Goal: Go to known website: Access a specific website the user already knows

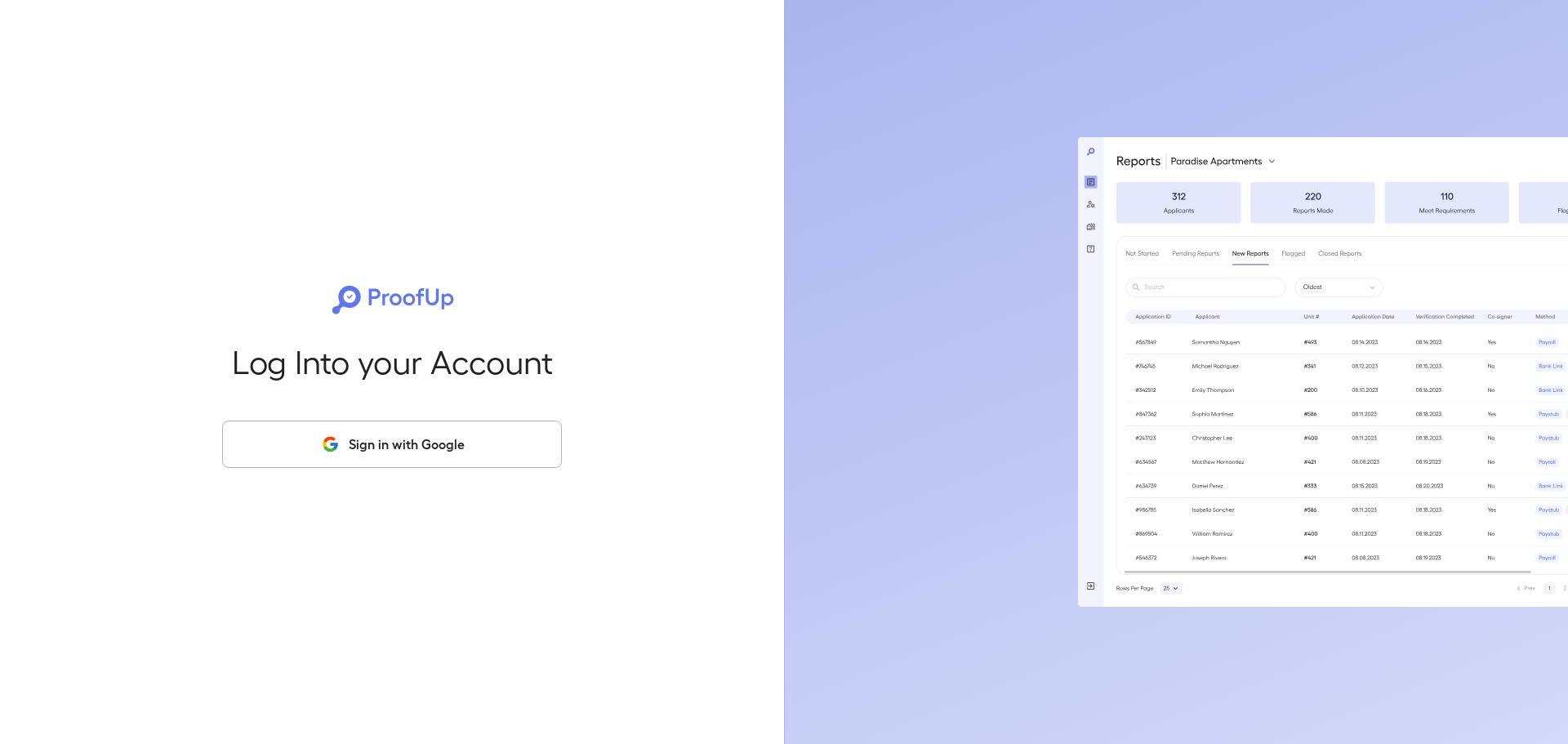
click at [350, 438] on button "Sign in with Google" at bounding box center [391, 444] width 339 height 47
